Goal: Task Accomplishment & Management: Use online tool/utility

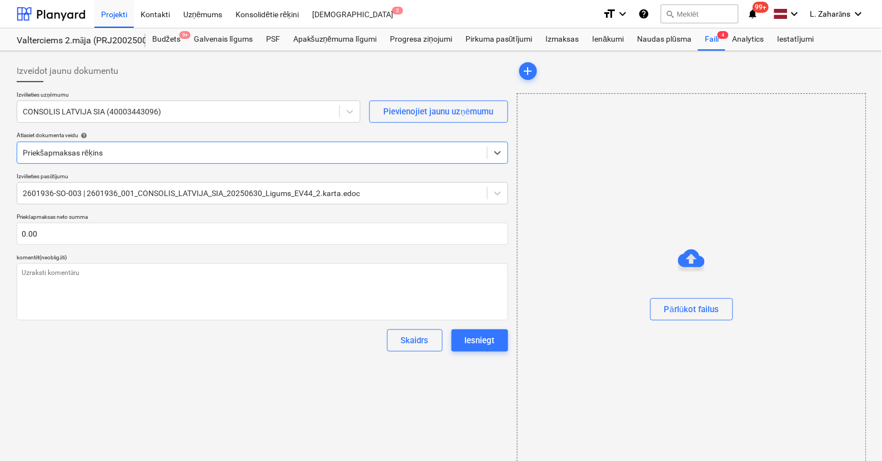
type textarea "x"
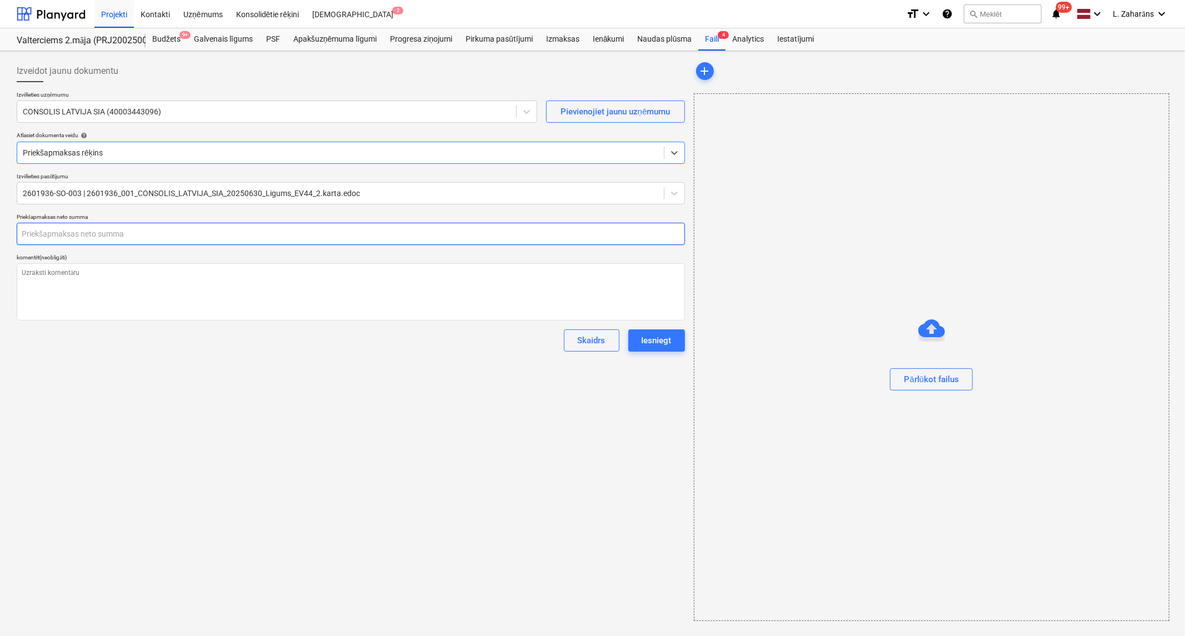
click at [129, 234] on input "text" at bounding box center [351, 234] width 668 height 22
type input "0.00"
type textarea "x"
click at [273, 280] on textarea at bounding box center [351, 291] width 668 height 57
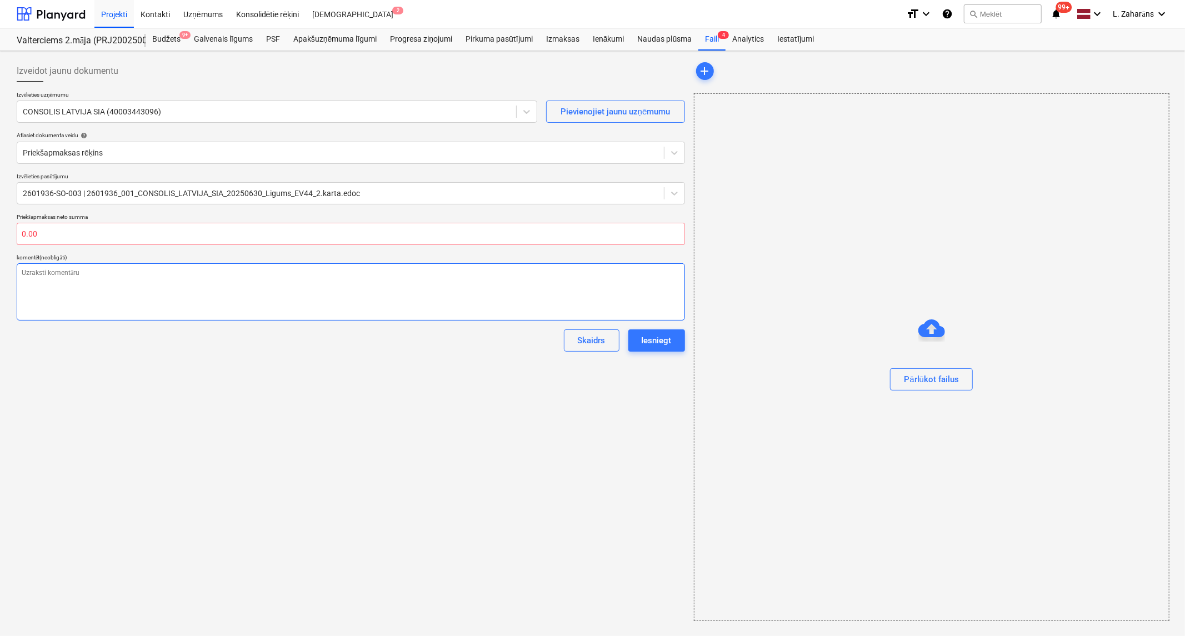
type textarea "K"
type textarea "x"
type textarea "Ka"
type textarea "x"
type textarea "Kav"
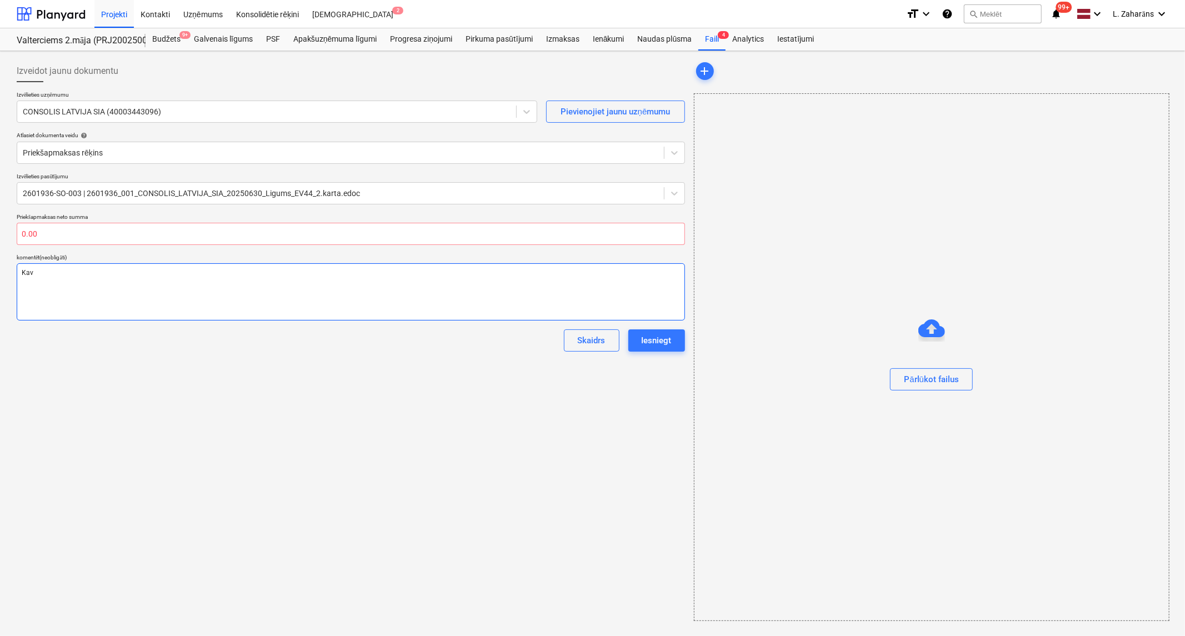
type textarea "x"
type textarea "Kavē"
type textarea "x"
type textarea "Kavēt"
type textarea "x"
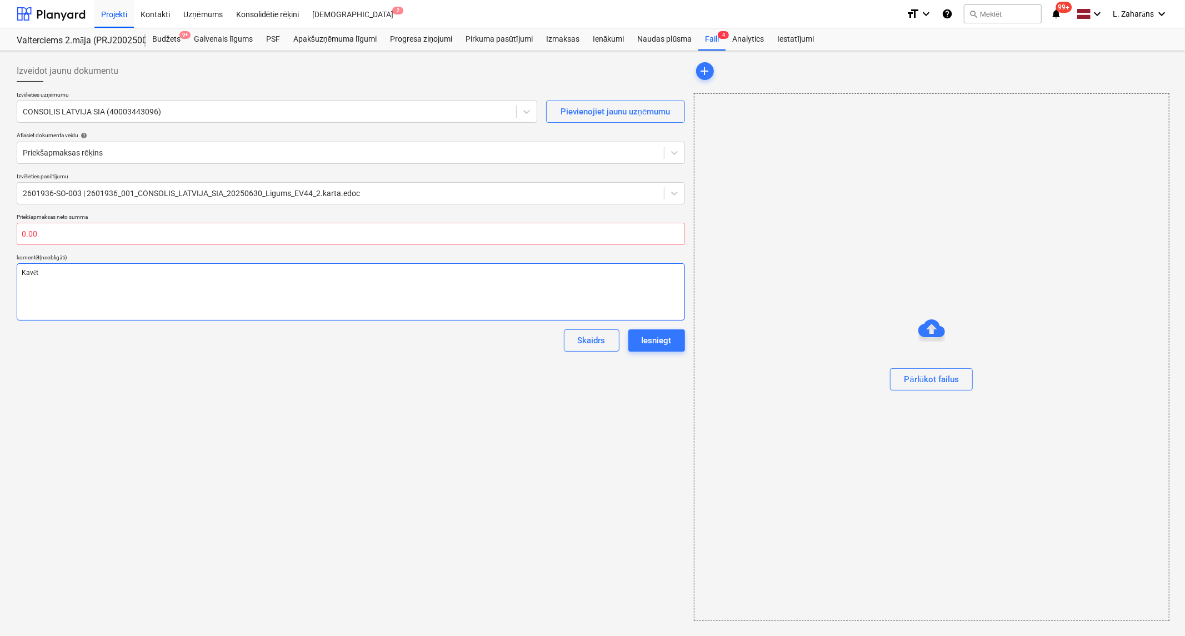
type textarea "Kavēts"
type textarea "x"
type textarea "Kavēts"
type textarea "x"
type textarea "Kavēts a"
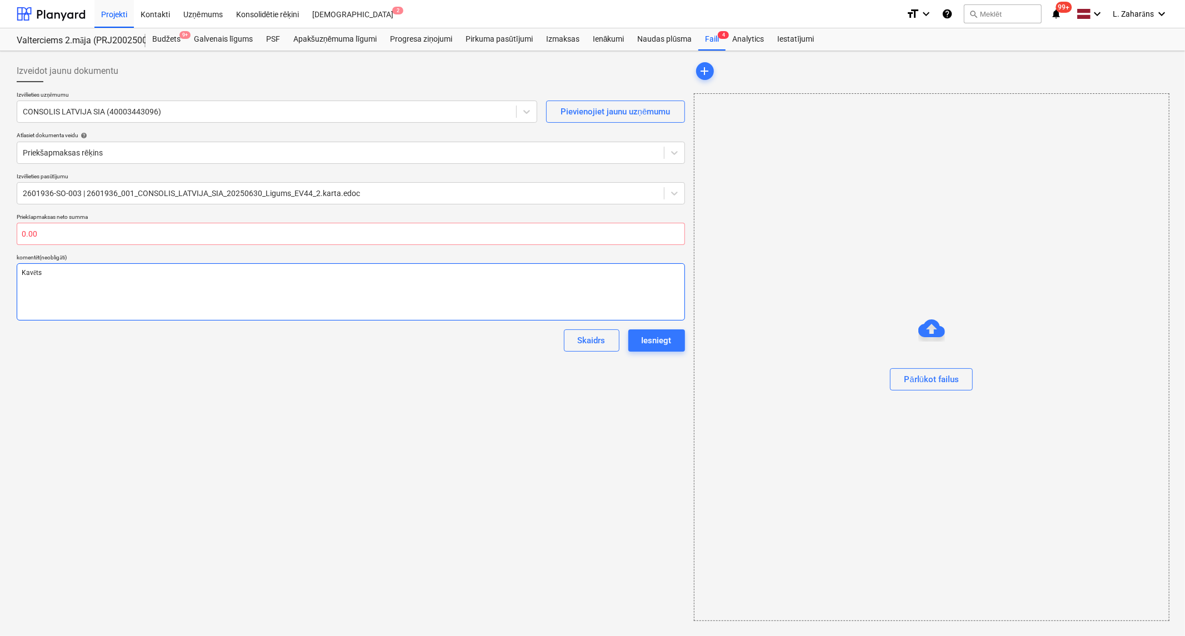
type textarea "x"
type textarea "Kavēts av"
type textarea "x"
type textarea "Kavēts ava"
type textarea "x"
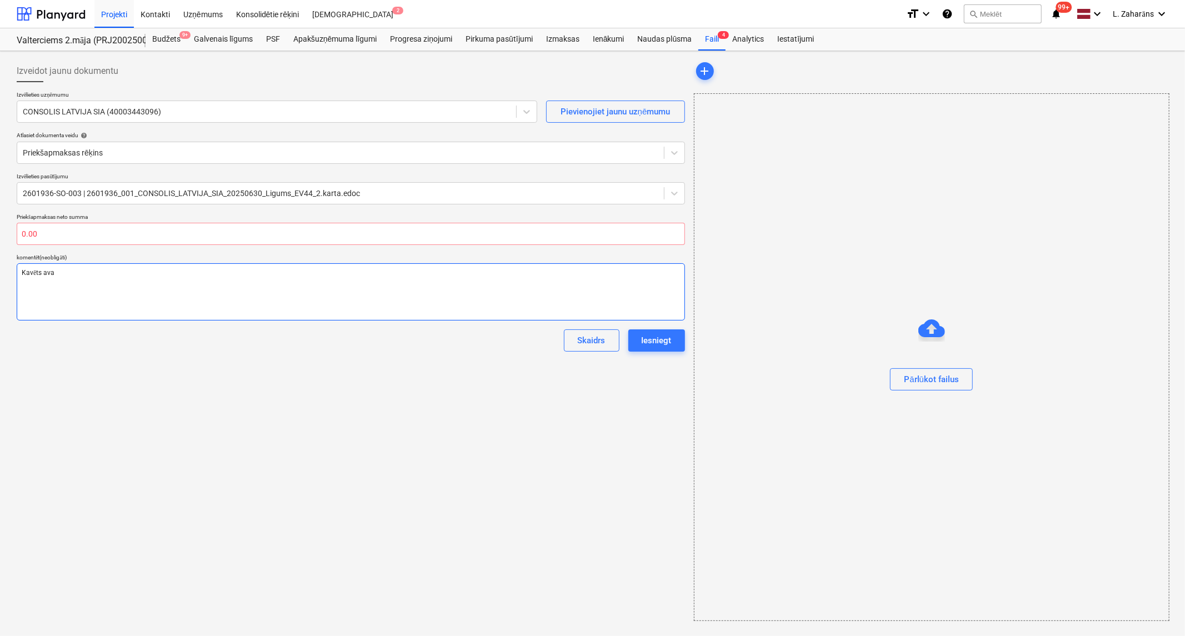
type textarea "Kavēts avan"
type textarea "x"
type textarea "Kavēts avans"
type textarea "x"
type textarea "Kavēts avanss"
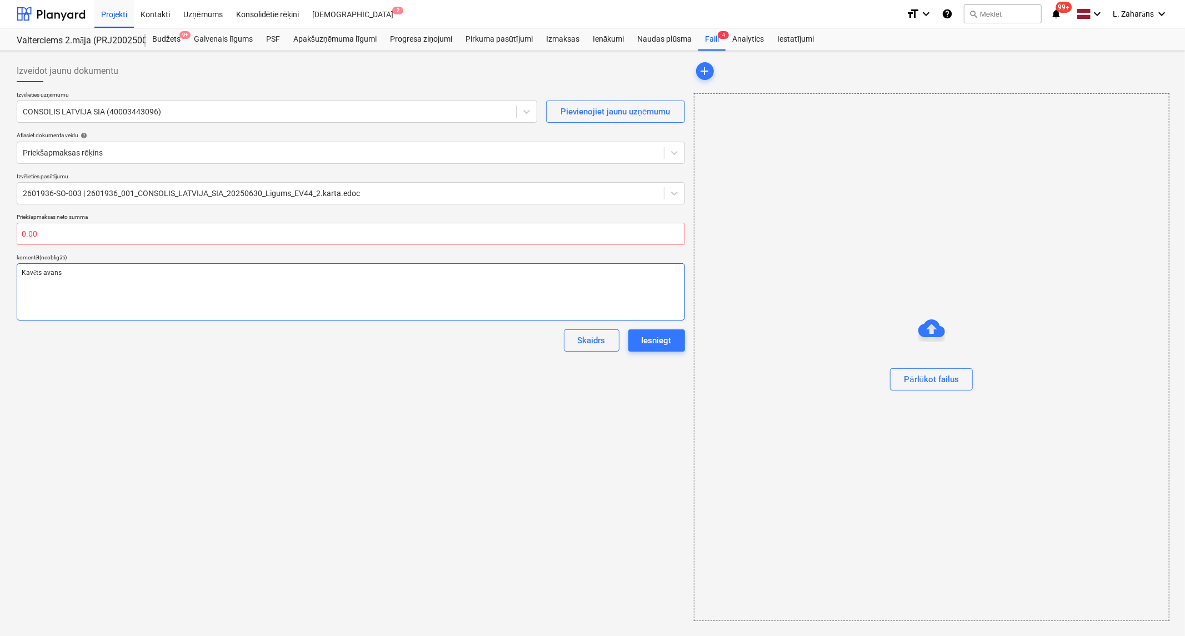
type textarea "x"
type textarea "Kavēts avanss"
type textarea "x"
click at [138, 234] on input "text" at bounding box center [351, 234] width 668 height 22
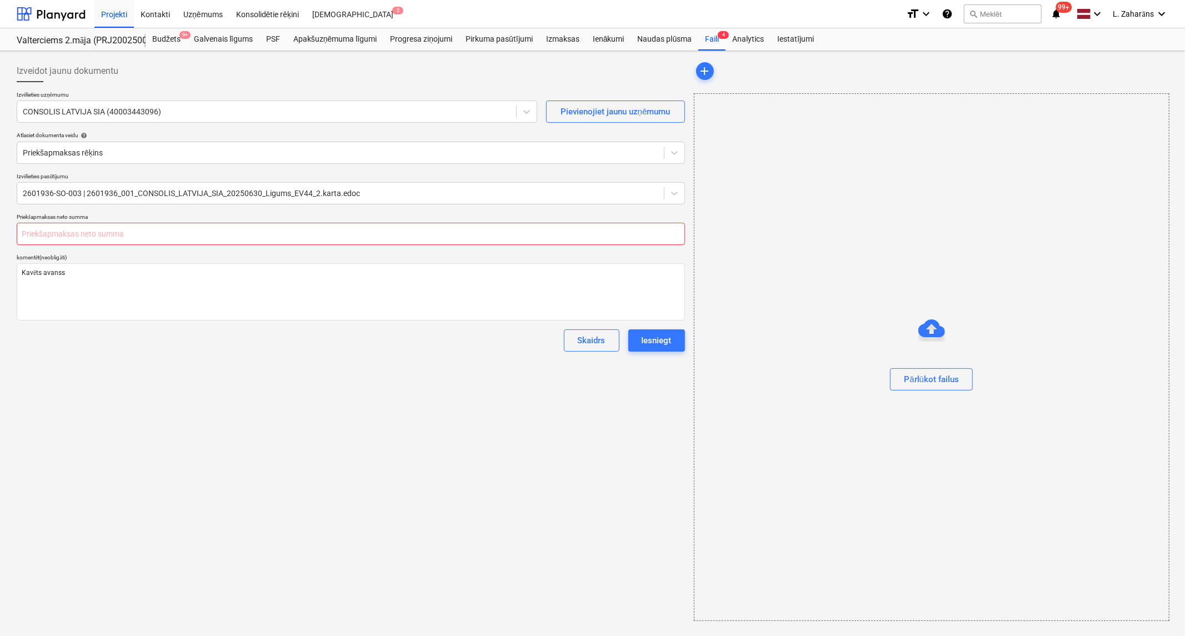
type input "2"
type textarea "x"
type input "27"
type textarea "x"
type input "274"
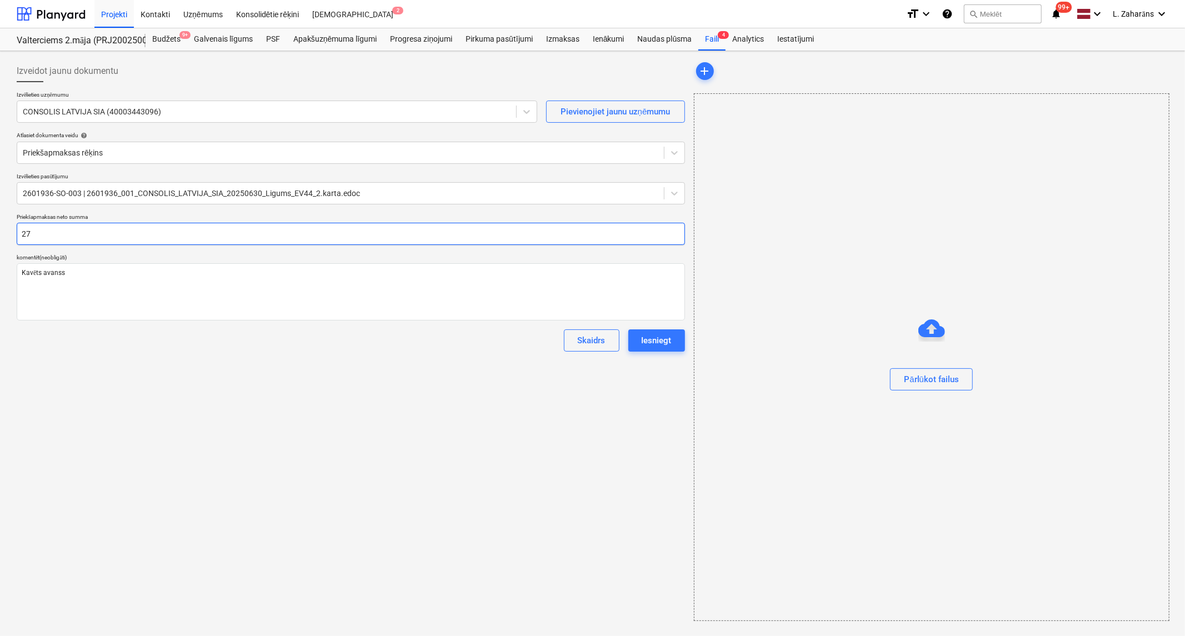
type textarea "x"
type input "2740"
type textarea "x"
type input "27400"
type textarea "x"
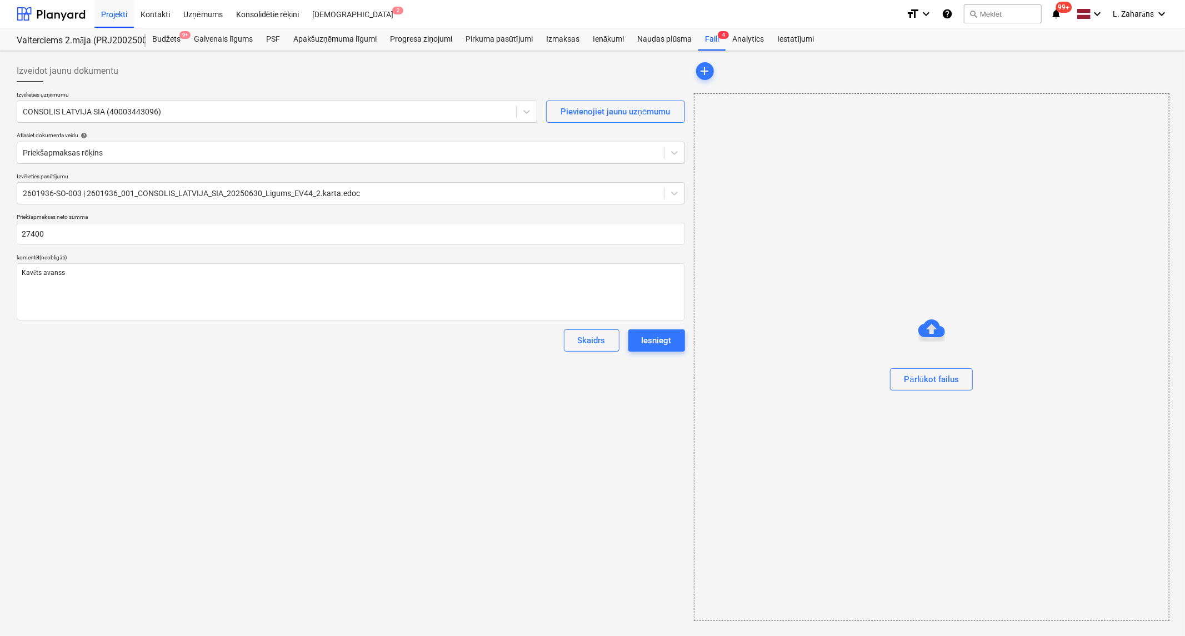
type input "27,400.00"
type textarea "x"
type input "27400"
type textarea "x"
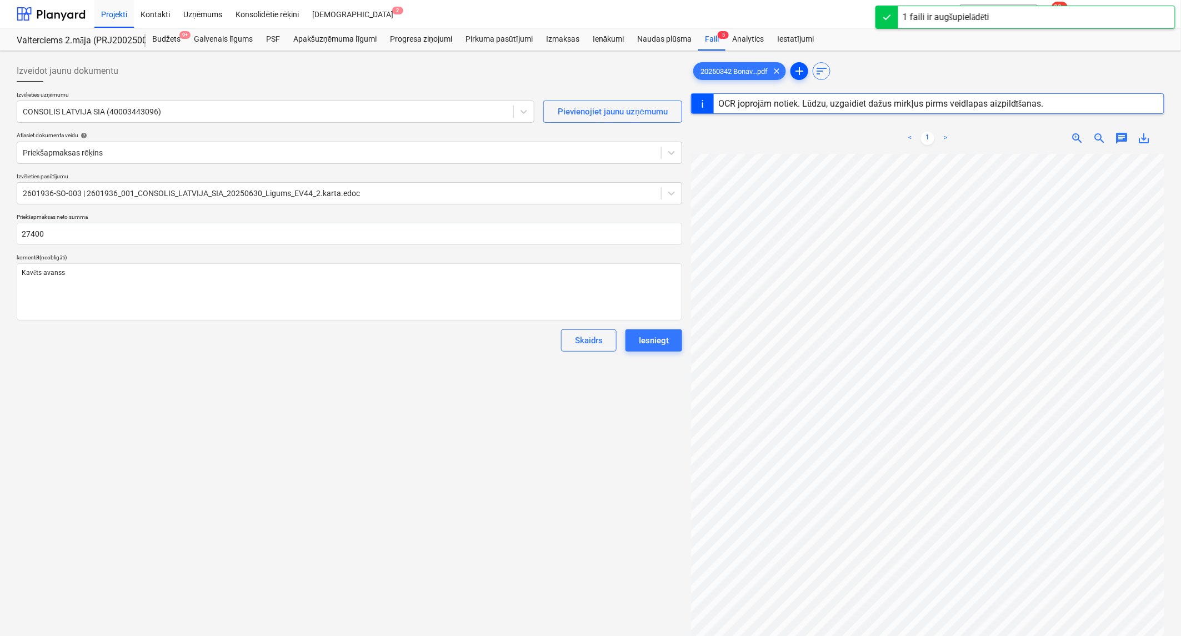
type input "27,400.00"
click at [801, 68] on span "add" at bounding box center [798, 70] width 13 height 13
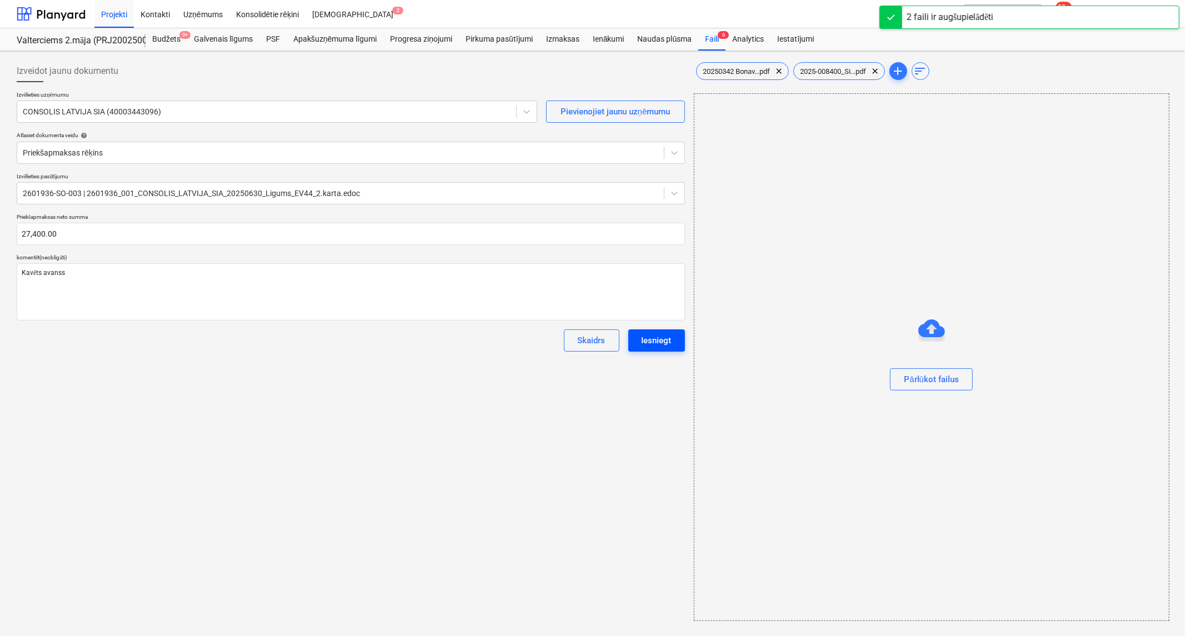
click at [648, 334] on div "Iesniegt" at bounding box center [656, 340] width 30 height 14
type textarea "x"
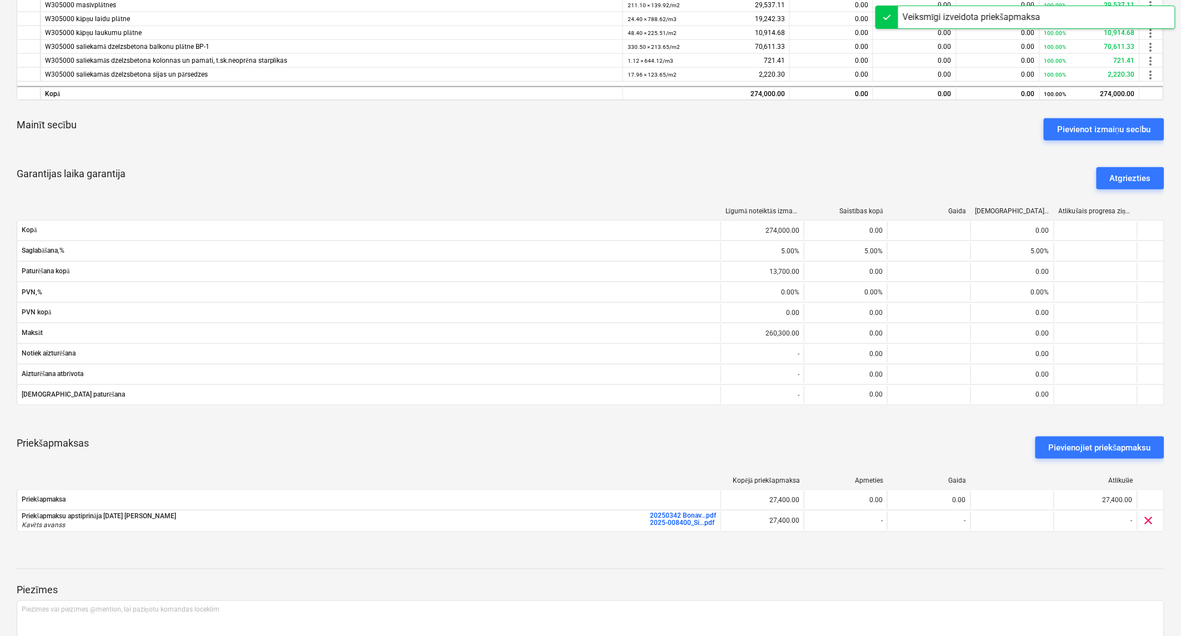
scroll to position [370, 0]
